Goal: Task Accomplishment & Management: Manage account settings

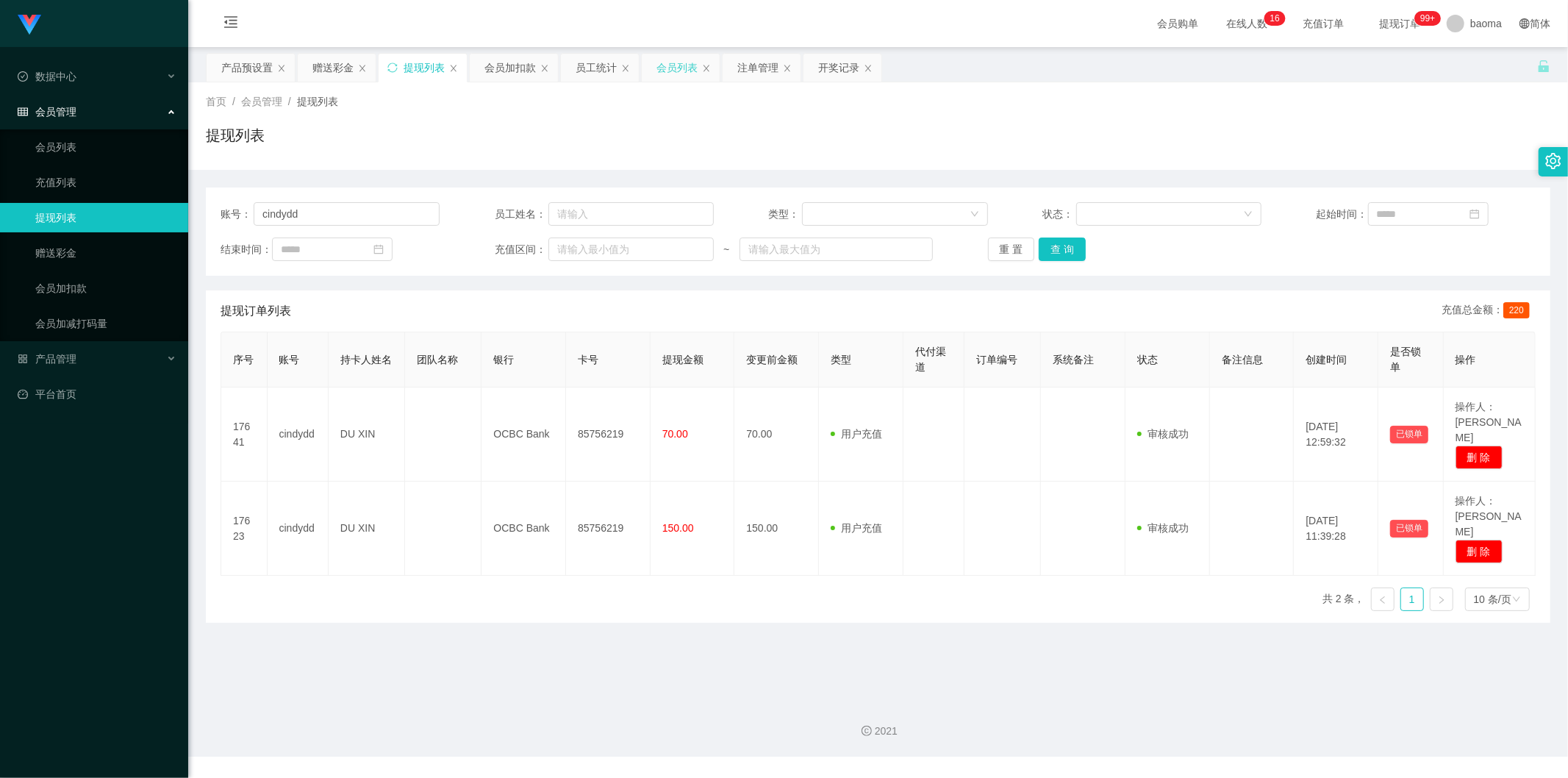
click at [670, 74] on div "会员列表" at bounding box center [676, 68] width 41 height 28
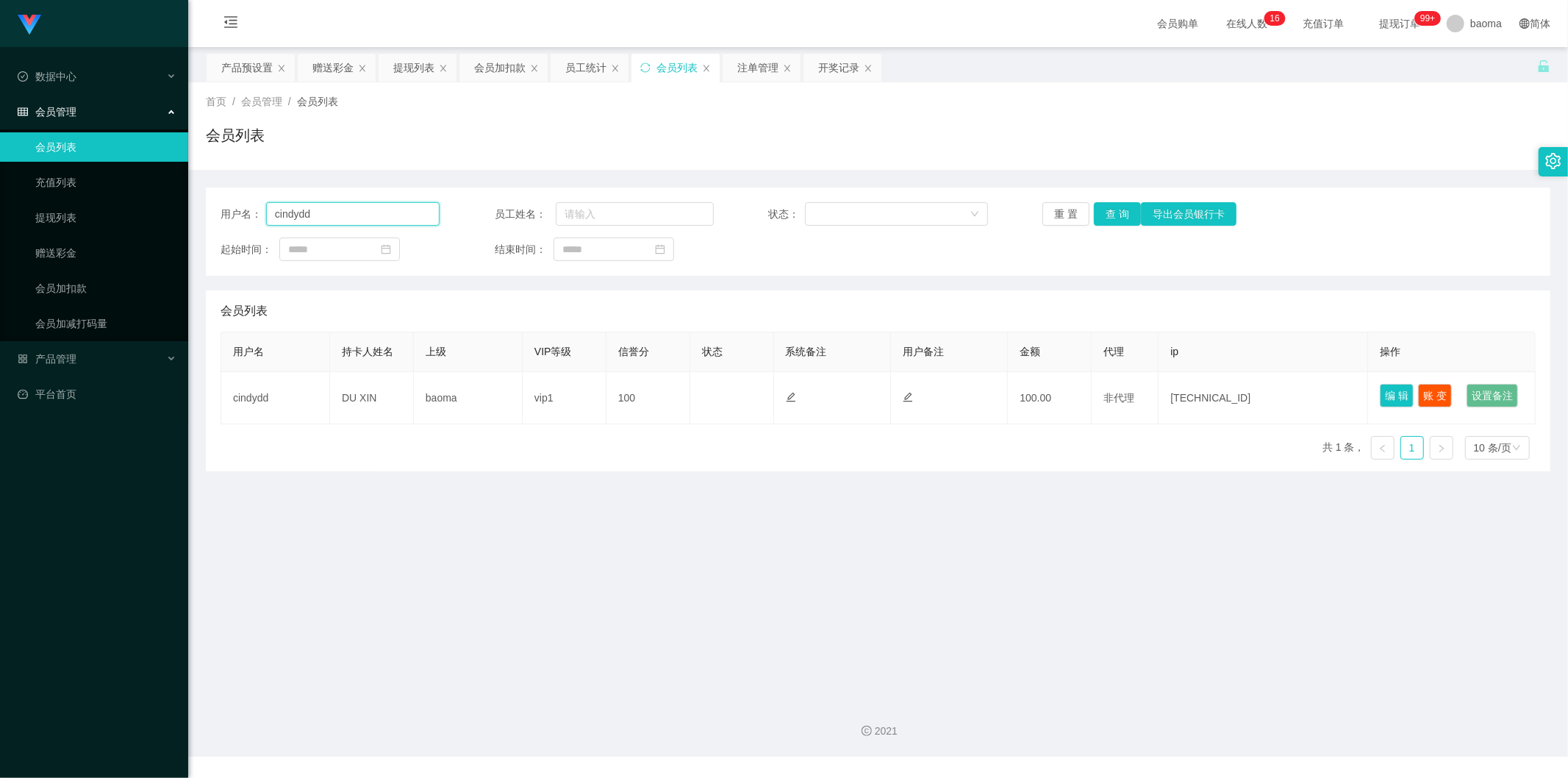
drag, startPoint x: 326, startPoint y: 216, endPoint x: 208, endPoint y: 202, distance: 118.8
click at [208, 208] on div "用户名： [PERSON_NAME] 员工姓名： 状态： 重 置 查 询 导出会员银行卡 起始时间： 结束时间：" at bounding box center [878, 231] width 1345 height 88
drag, startPoint x: 1111, startPoint y: 214, endPoint x: 1101, endPoint y: 204, distance: 14.1
click at [1111, 214] on button "查 询" at bounding box center [1117, 214] width 47 height 24
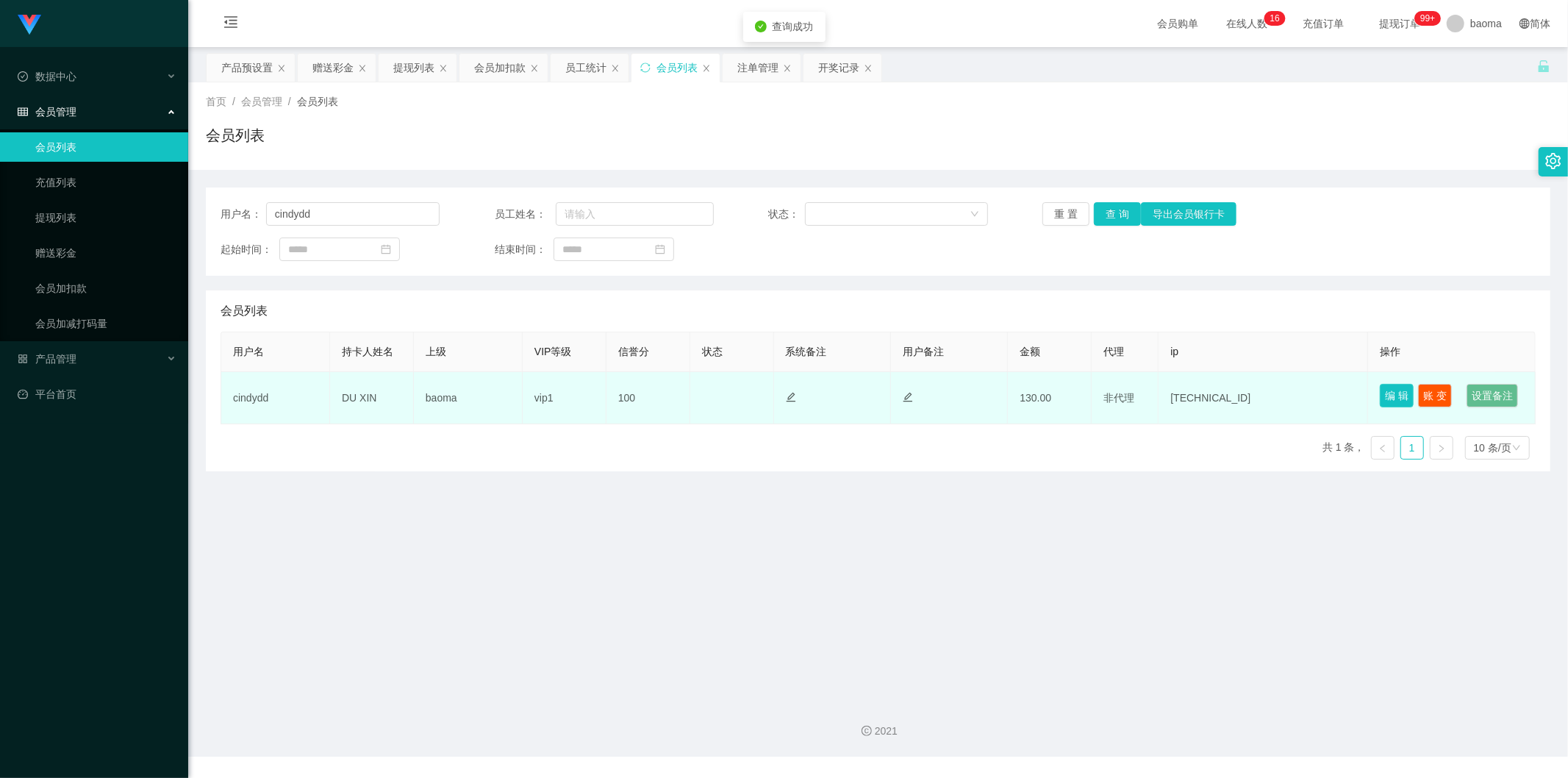
click at [1397, 393] on button "编 辑" at bounding box center [1397, 396] width 34 height 24
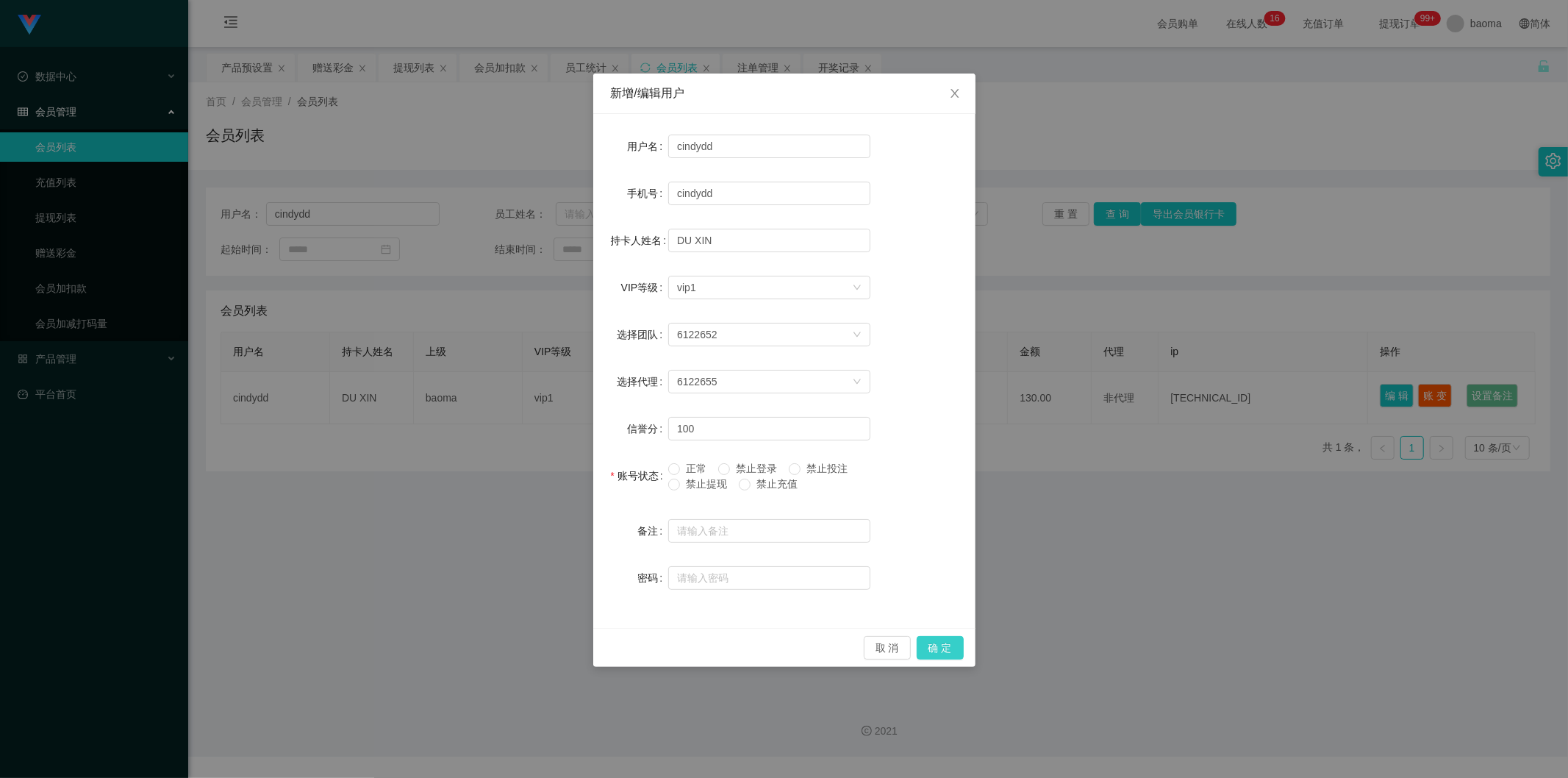
click at [951, 652] on button "确 定" at bounding box center [940, 648] width 47 height 24
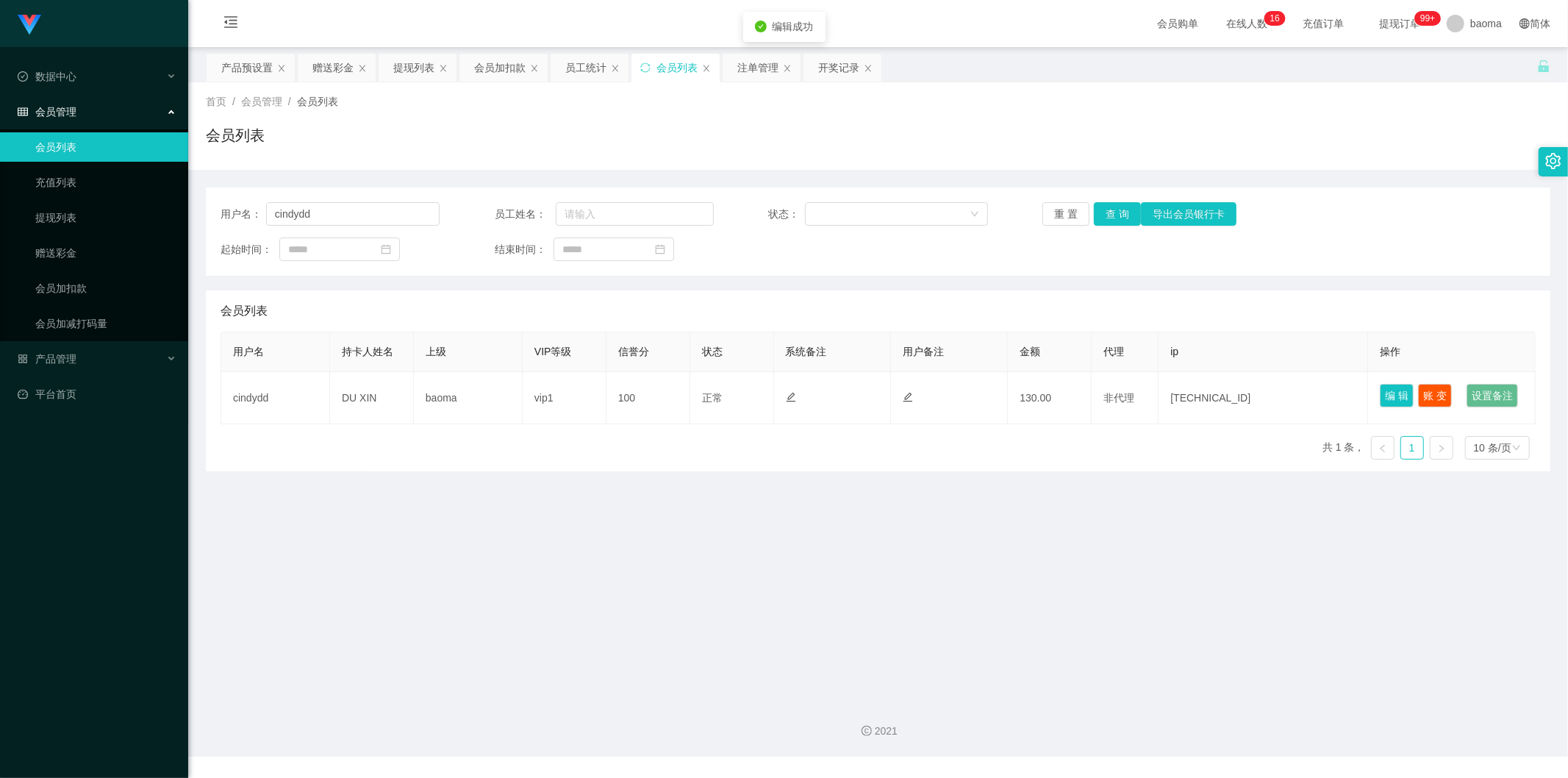
drag, startPoint x: 1162, startPoint y: 591, endPoint x: 1186, endPoint y: 564, distance: 36.1
click at [1173, 586] on main "关闭左侧 关闭右侧 关闭其它 刷新页面 产品预设置 赠送彩金 提现列表 会员加扣款 员工统计 会员列表 注单管理 开奖记录 首页 / 会员管理 / 会员列表 …" at bounding box center [879, 367] width 1380 height 641
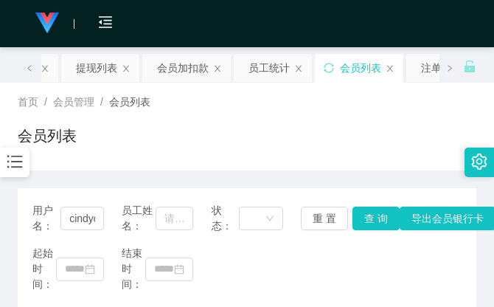
click at [307, 106] on div "首页 / 会员管理 / 会员列表 / 会员列表" at bounding box center [247, 126] width 459 height 64
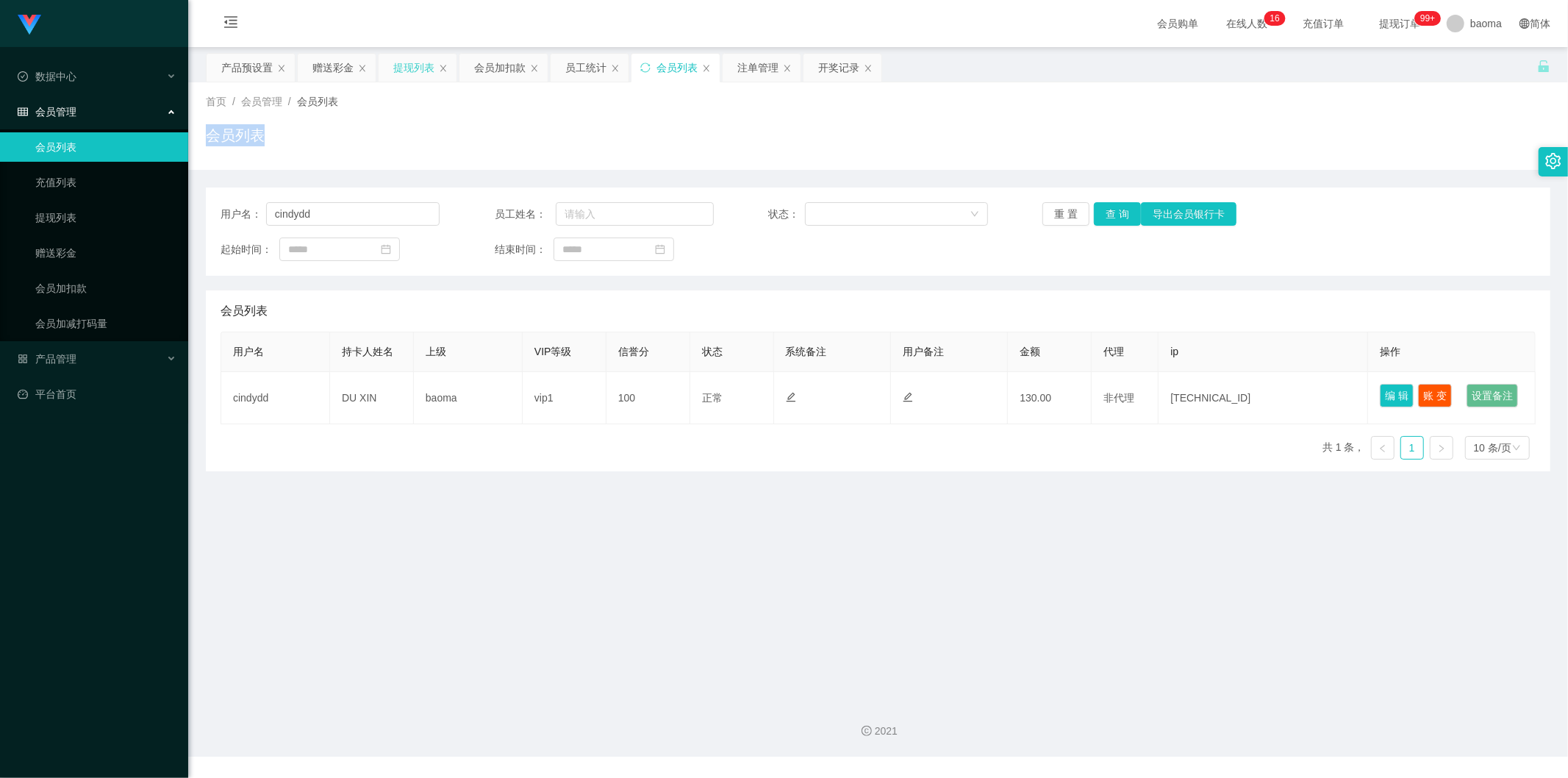
click at [412, 72] on div "提现列表" at bounding box center [413, 68] width 41 height 28
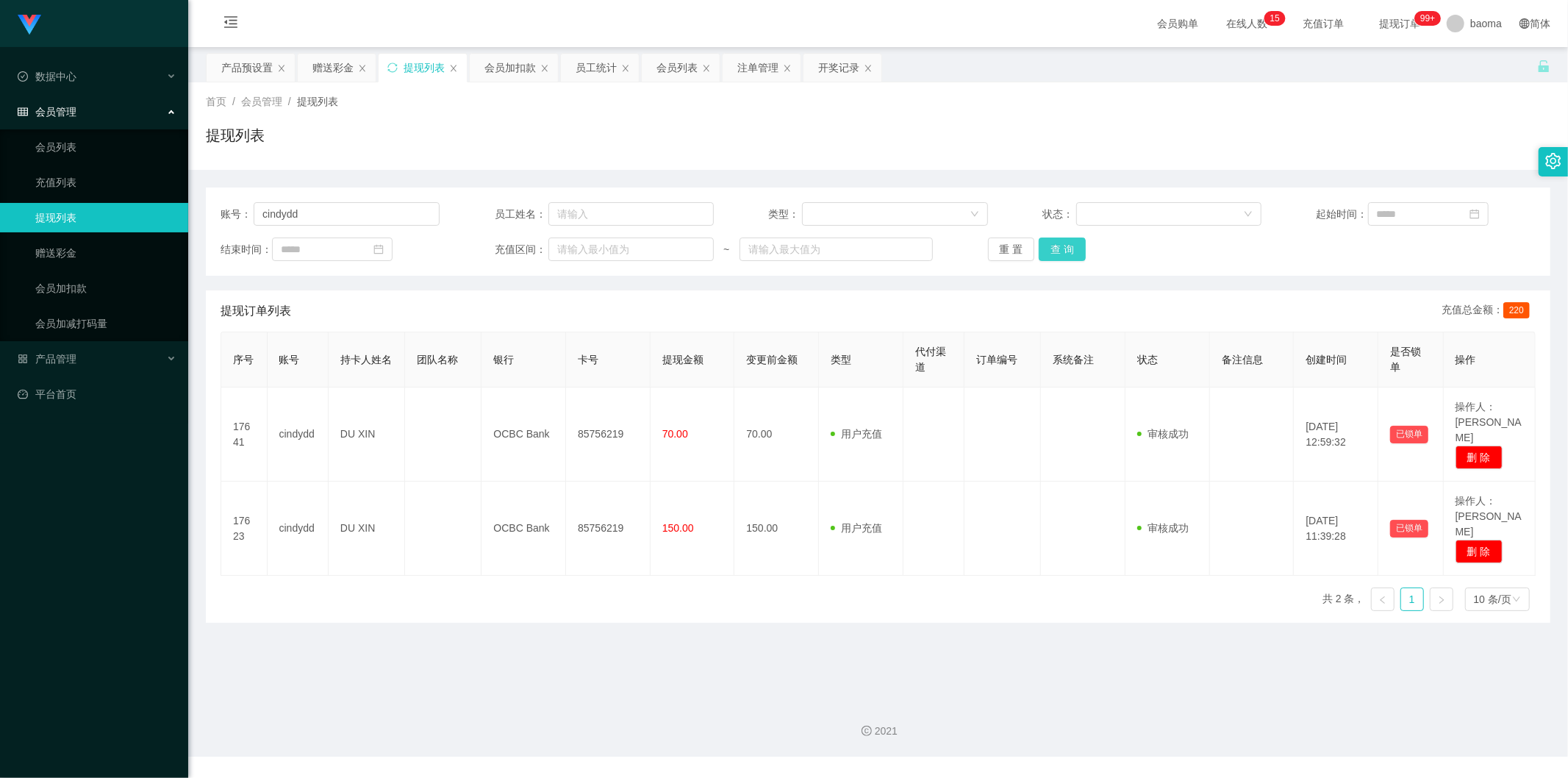
click at [1066, 244] on button "查 询" at bounding box center [1062, 249] width 47 height 24
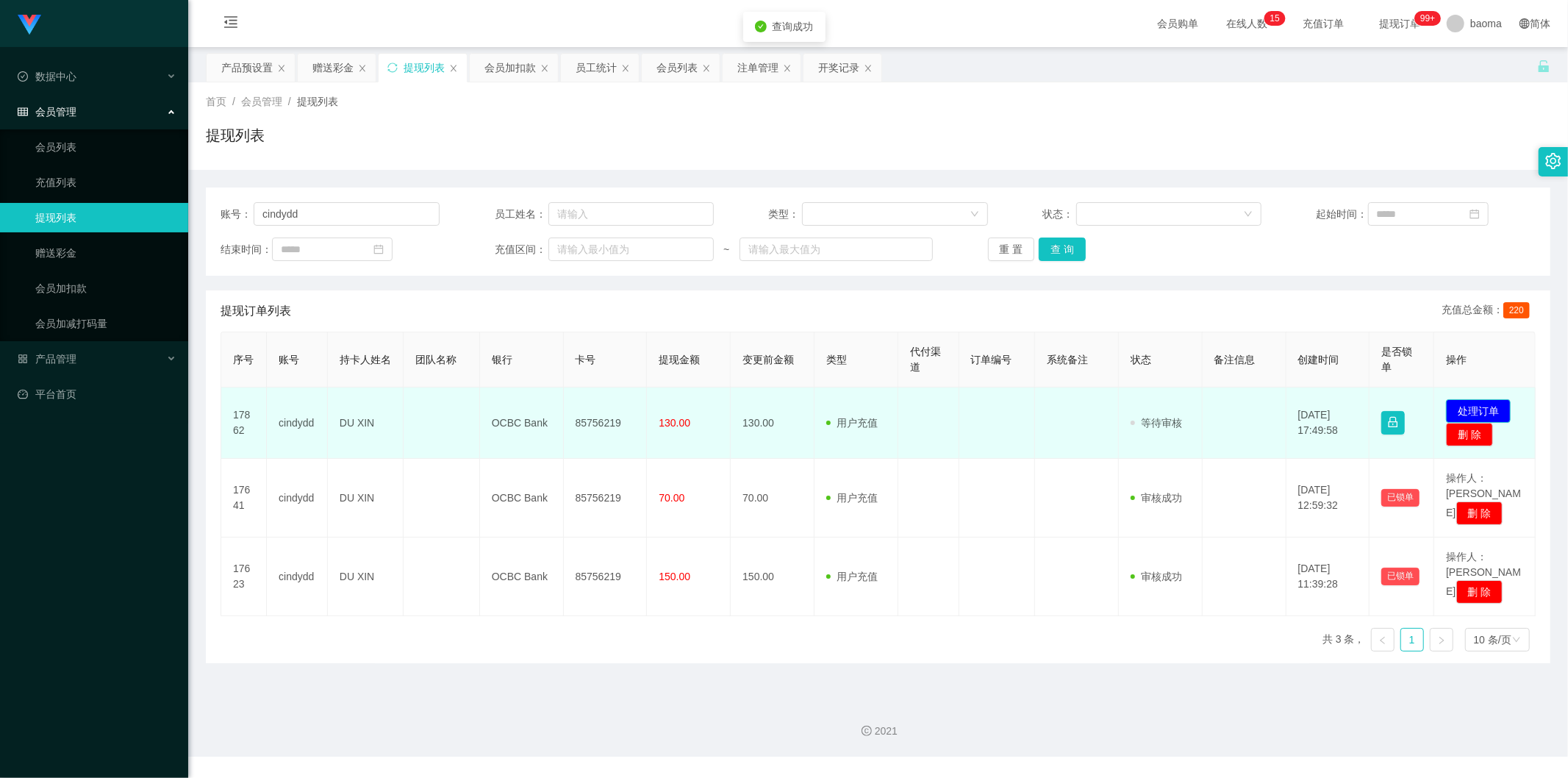
click at [1470, 407] on button "处理订单" at bounding box center [1478, 411] width 65 height 24
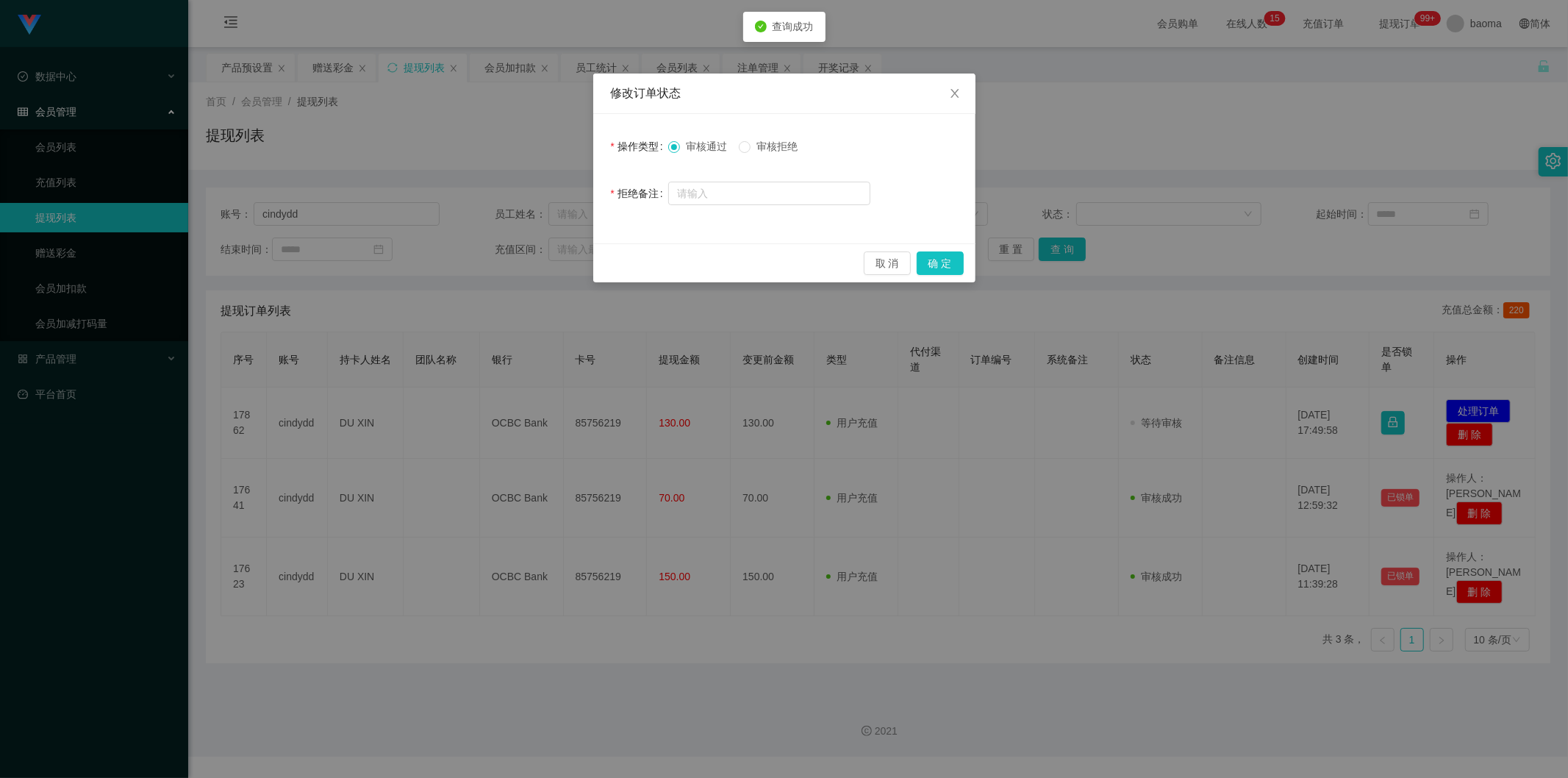
click at [949, 248] on div "取 消 确 定" at bounding box center [784, 262] width 382 height 39
click at [940, 256] on button "确 定" at bounding box center [940, 263] width 47 height 24
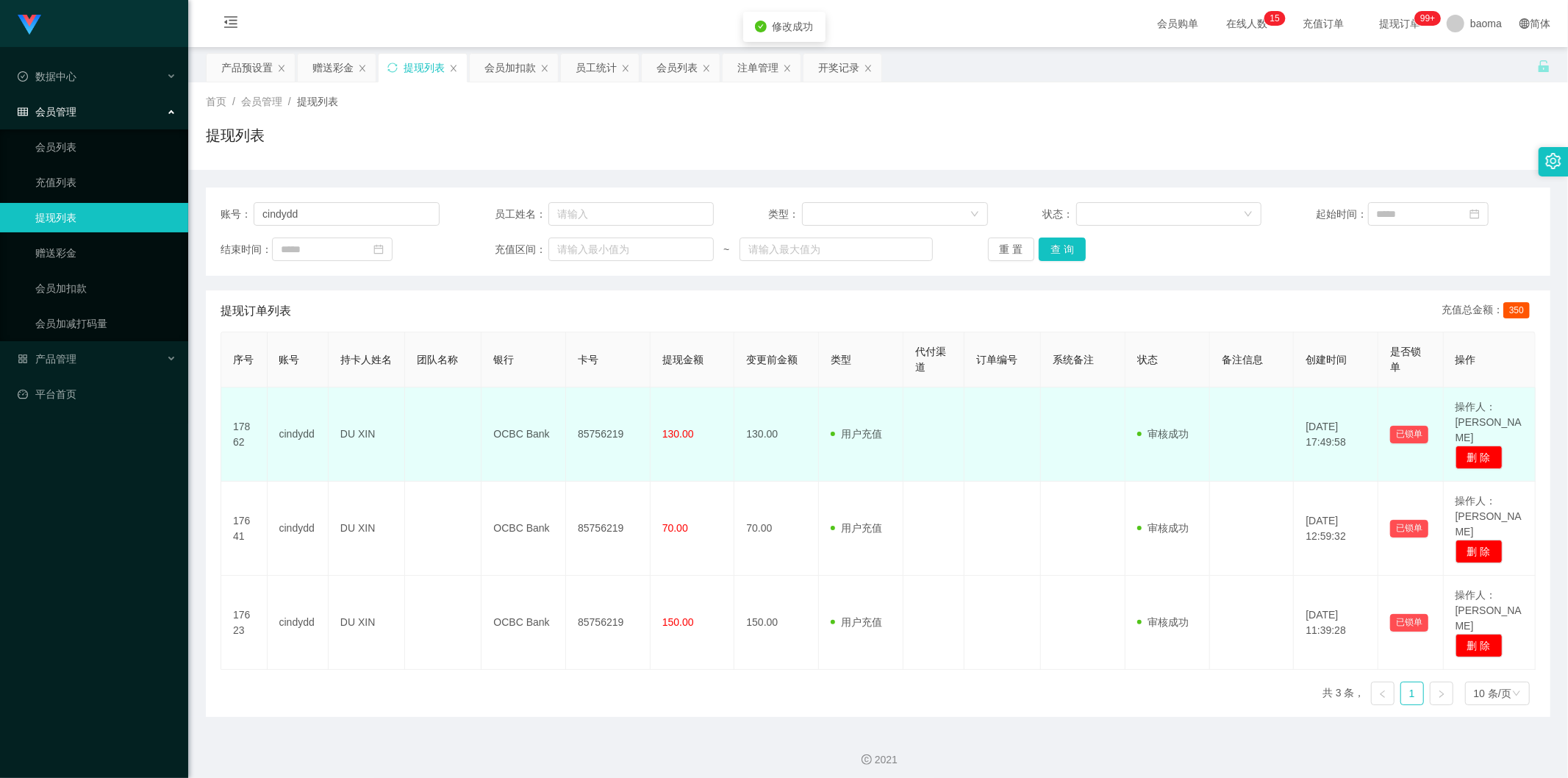
click at [608, 428] on td "85756219" at bounding box center [608, 435] width 85 height 94
click at [611, 427] on td "85756219" at bounding box center [608, 435] width 85 height 94
copy td "85756219"
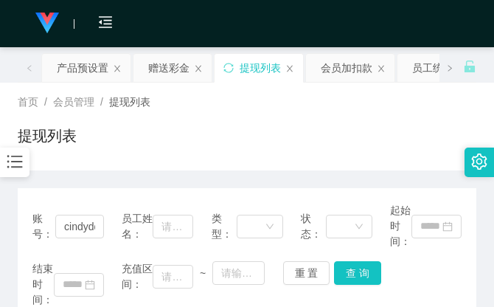
drag, startPoint x: 334, startPoint y: 116, endPoint x: 329, endPoint y: 91, distance: 25.6
click at [335, 115] on div "首页 / 会员管理 / 提现列表 / 提现列表" at bounding box center [247, 126] width 459 height 64
drag, startPoint x: 366, startPoint y: 127, endPoint x: 441, endPoint y: 19, distance: 130.9
click at [366, 125] on div "提现列表" at bounding box center [247, 142] width 459 height 34
